Goal: Information Seeking & Learning: Learn about a topic

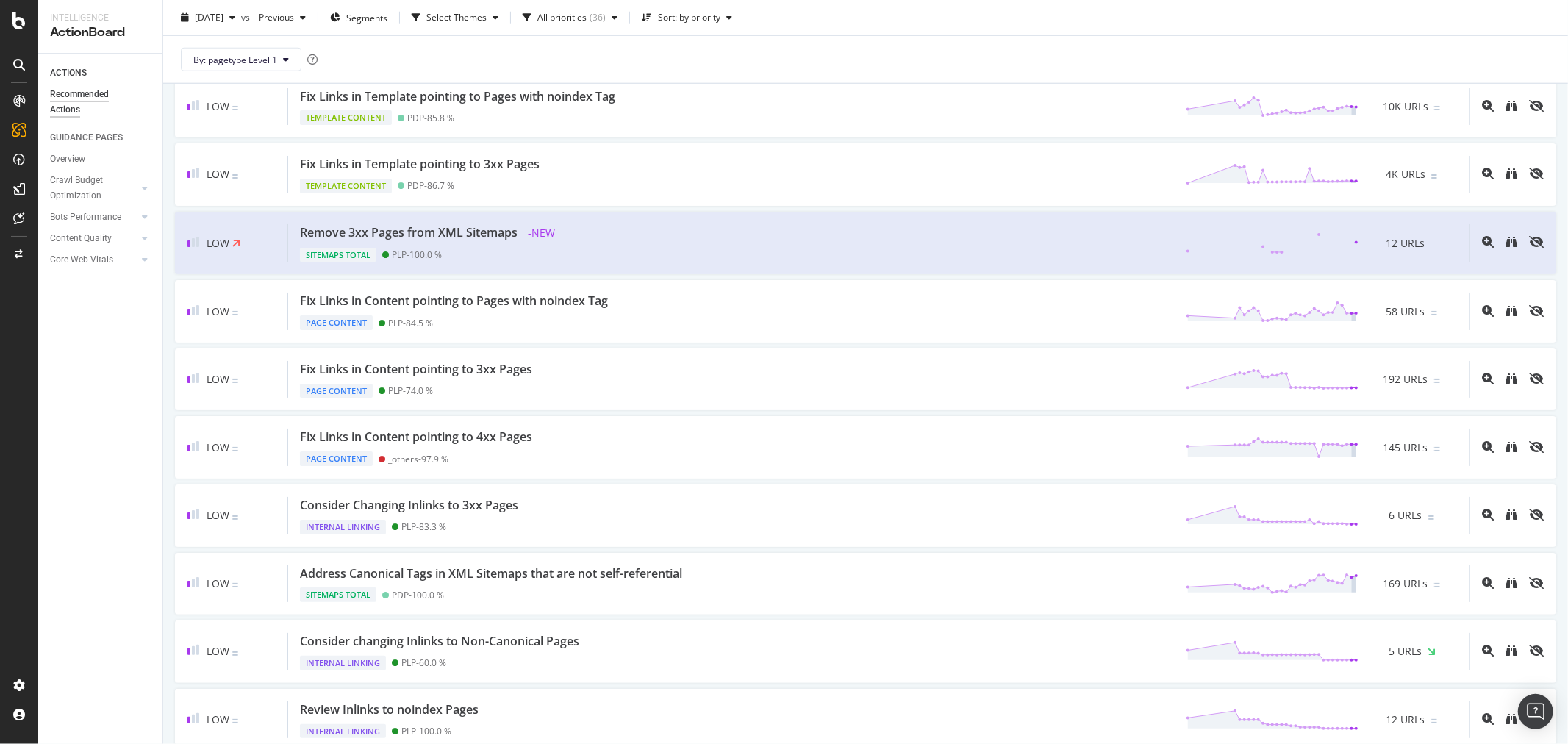
scroll to position [1480, 0]
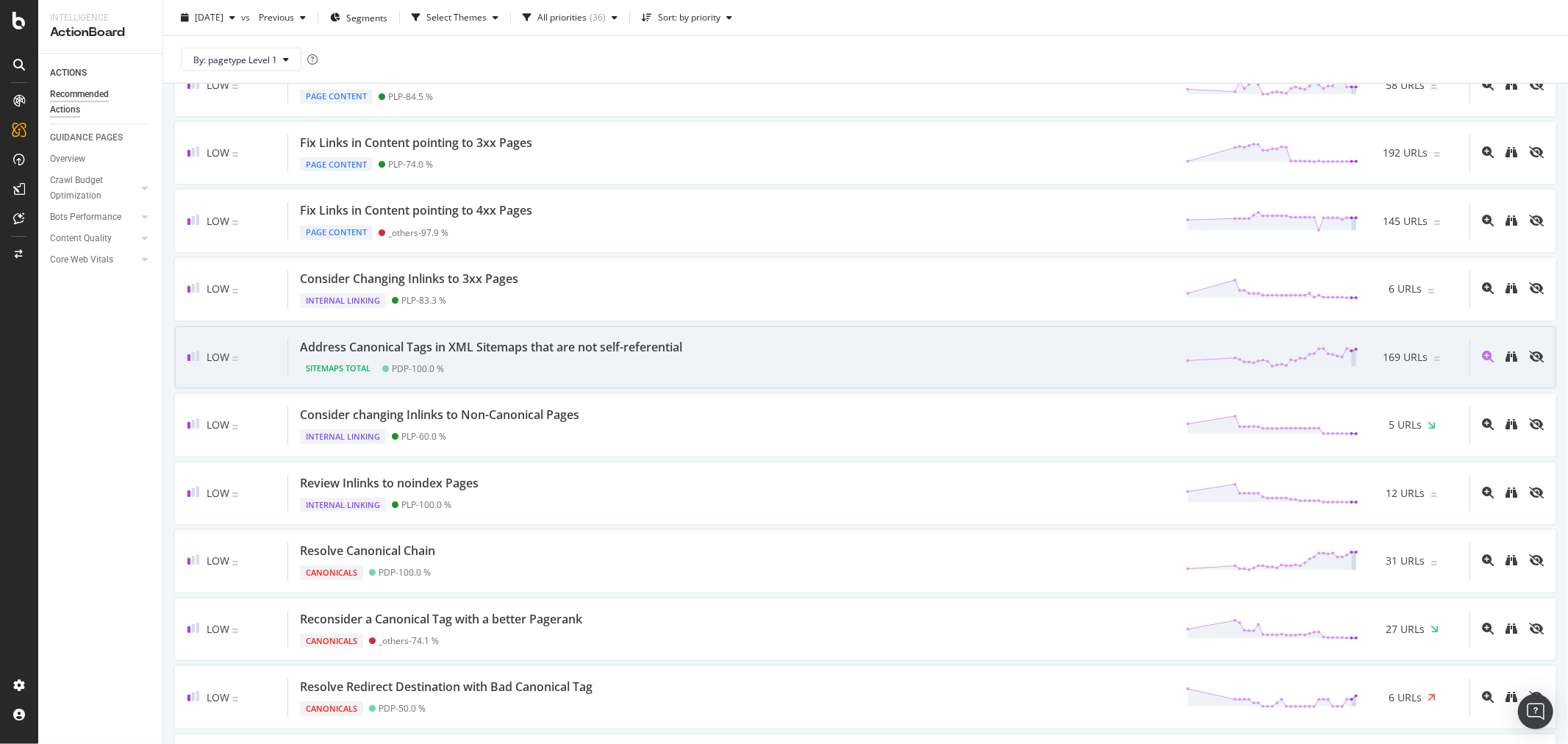
click at [499, 356] on div "Address Canonical Tags in XML Sitemaps that are not self-referential" at bounding box center [491, 347] width 382 height 17
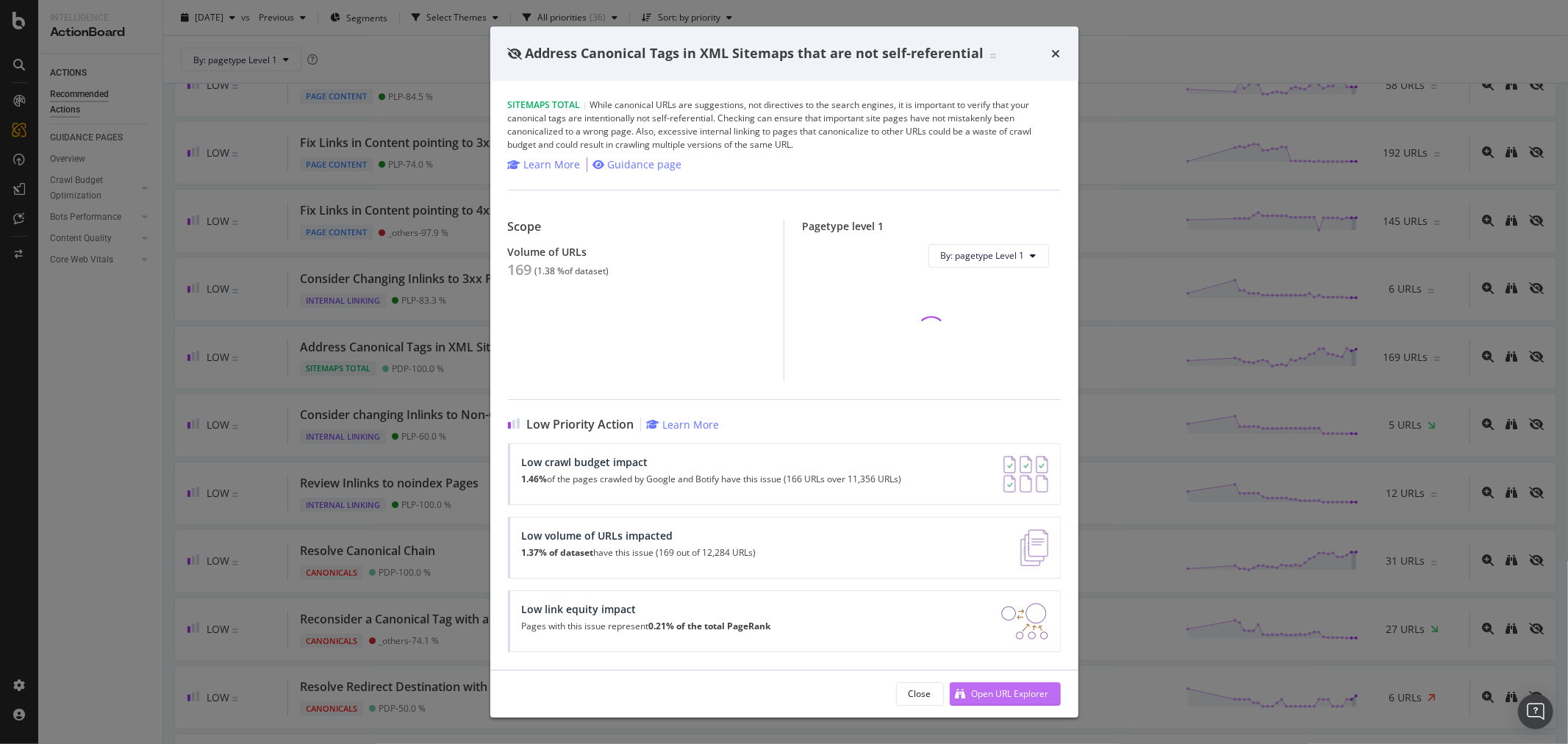
click at [997, 691] on div "Open URL Explorer" at bounding box center [1010, 694] width 77 height 13
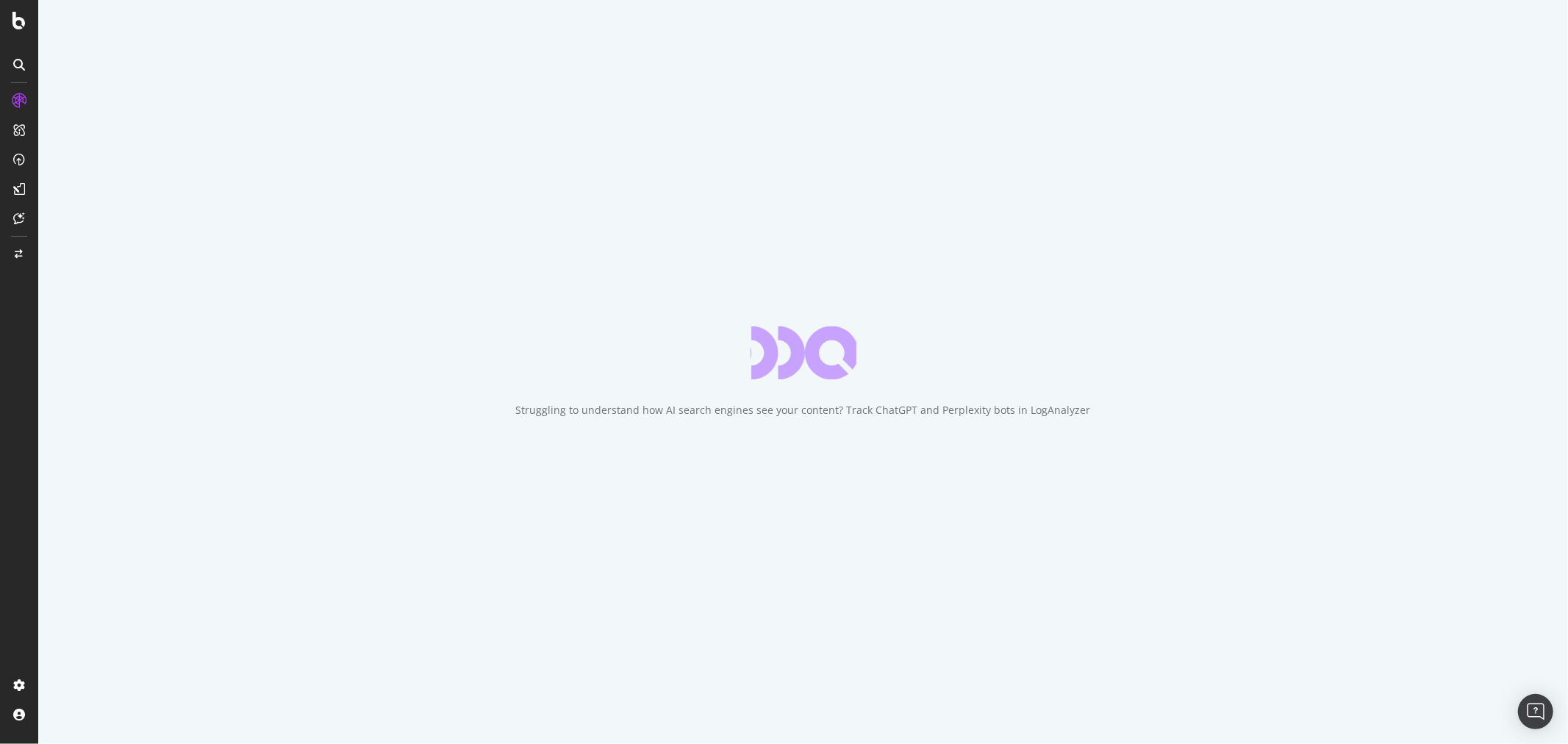
drag, startPoint x: 0, startPoint y: 0, endPoint x: 711, endPoint y: 527, distance: 885.0
click at [711, 527] on div "Struggling to understand how AI search engines see your content? Track ChatGPT …" at bounding box center [803, 372] width 1530 height 744
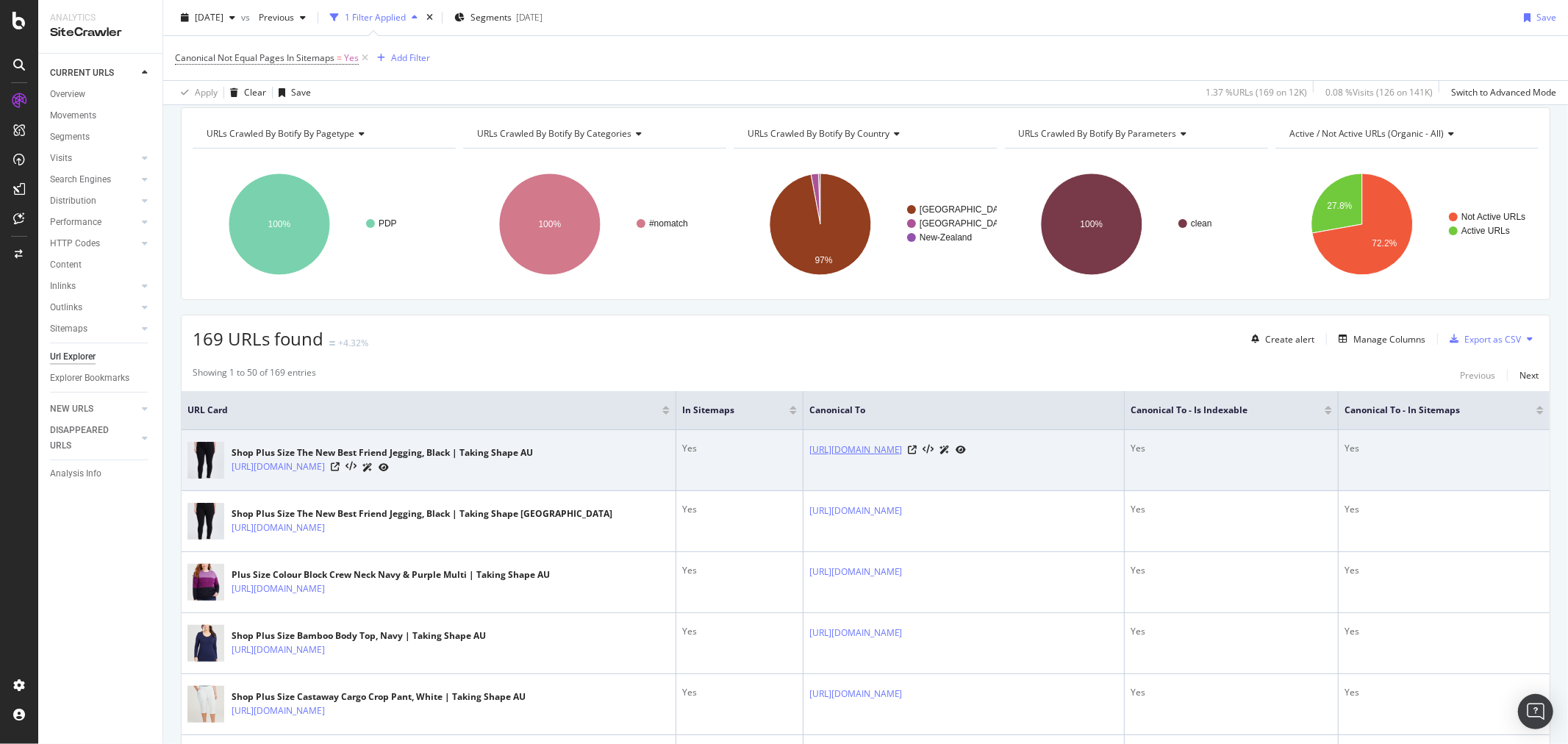
scroll to position [82, 0]
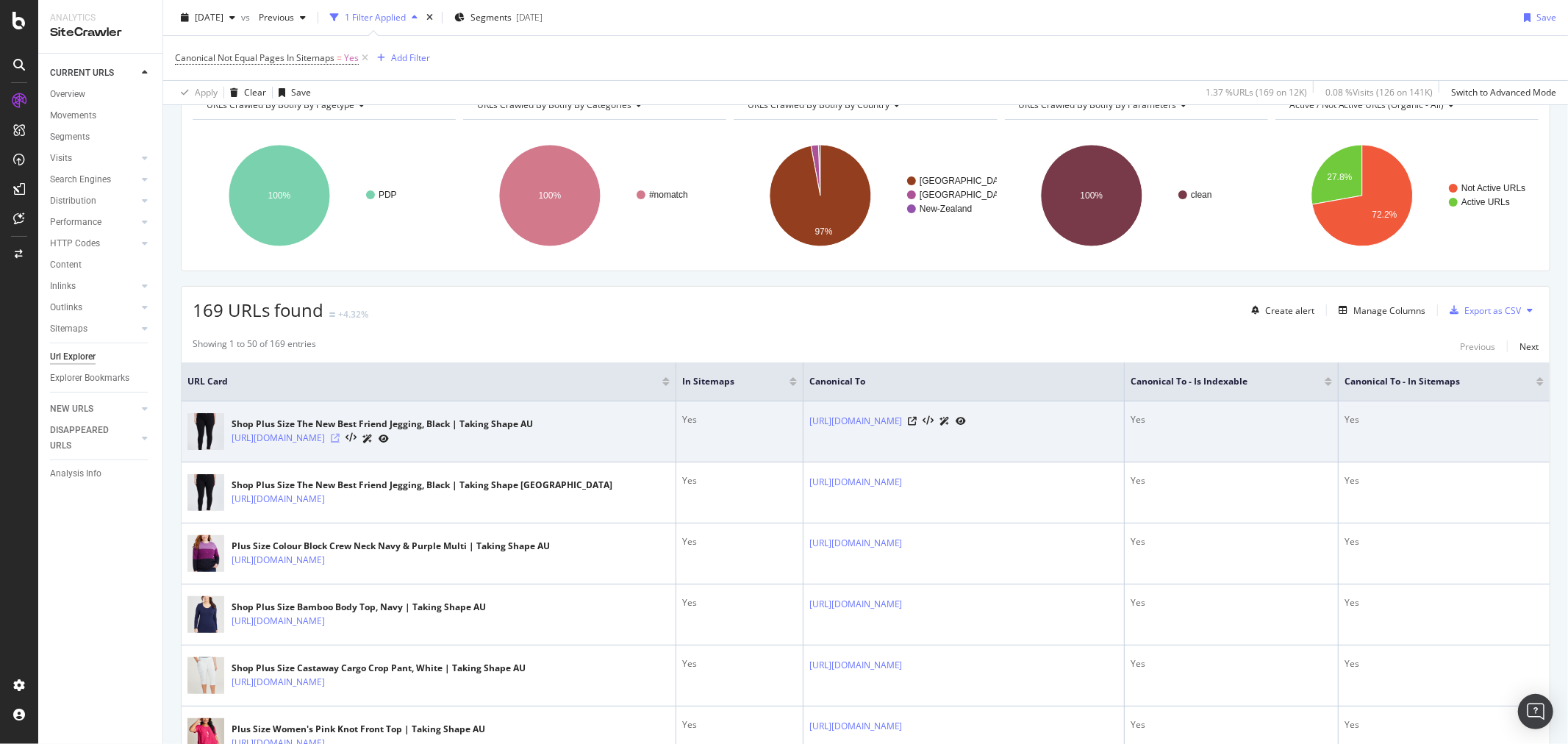
click at [340, 438] on icon at bounding box center [335, 438] width 9 height 9
click at [917, 418] on icon at bounding box center [913, 422] width 9 height 9
